Goal: Task Accomplishment & Management: Complete application form

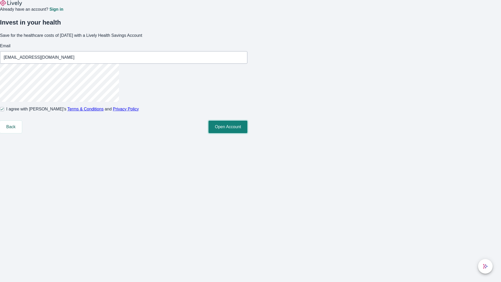
click at [247, 133] on button "Open Account" at bounding box center [227, 127] width 39 height 13
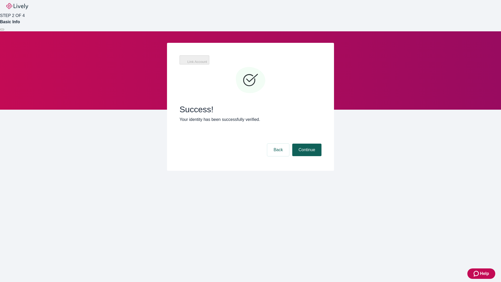
click at [306, 143] on button "Continue" at bounding box center [306, 149] width 29 height 13
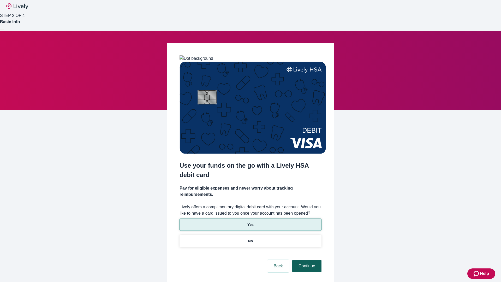
click at [250, 222] on p "Yes" at bounding box center [250, 224] width 6 height 5
click at [306, 260] on button "Continue" at bounding box center [306, 266] width 29 height 13
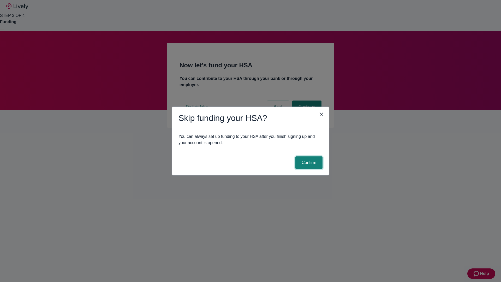
click at [308, 163] on button "Confirm" at bounding box center [308, 162] width 27 height 13
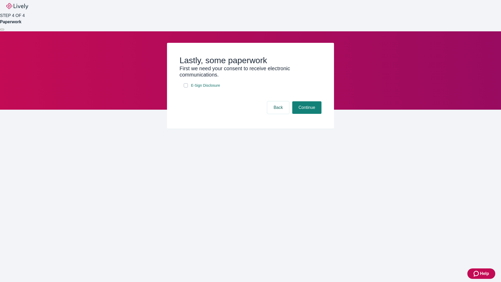
click at [186, 87] on input "E-Sign Disclosure" at bounding box center [186, 85] width 4 height 4
checkbox input "true"
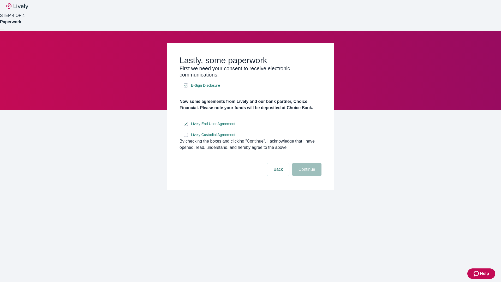
click at [186, 137] on input "Lively Custodial Agreement" at bounding box center [186, 135] width 4 height 4
checkbox input "true"
click at [306, 176] on button "Continue" at bounding box center [306, 169] width 29 height 13
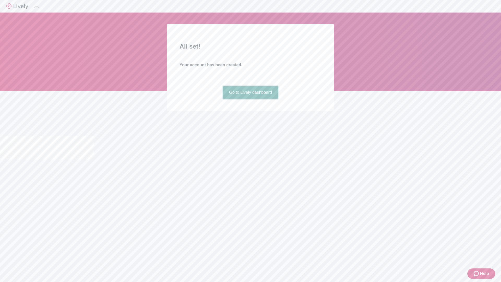
click at [250, 99] on link "Go to Lively dashboard" at bounding box center [251, 92] width 56 height 13
